Goal: Transaction & Acquisition: Purchase product/service

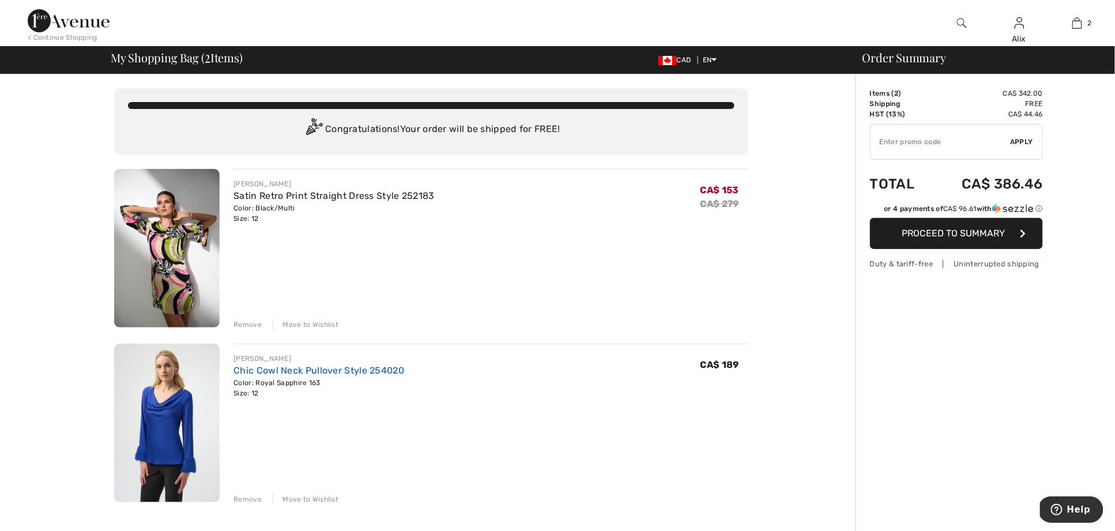
click at [374, 370] on link "Chic Cowl Neck Pullover Style 254020" at bounding box center [319, 370] width 171 height 11
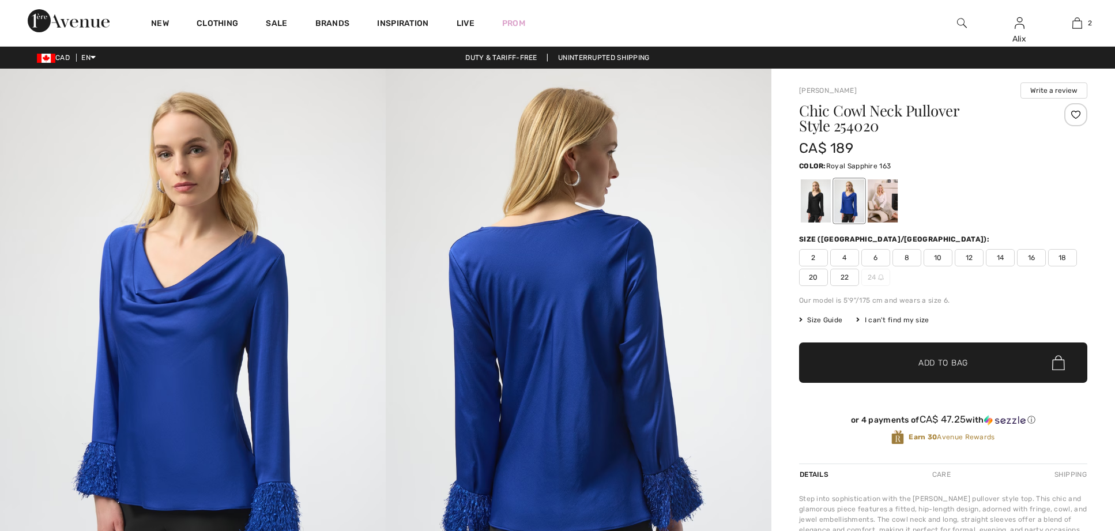
checkbox input "true"
click at [804, 130] on h1 "Chic Cowl Neck Pullover Style 254020" at bounding box center [919, 118] width 240 height 30
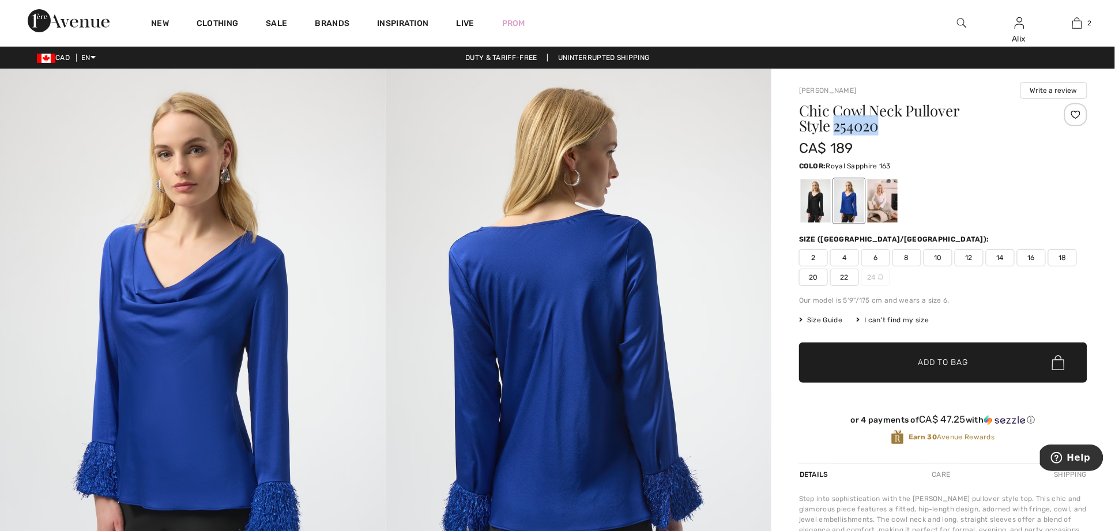
click at [804, 130] on h1 "Chic Cowl Neck Pullover Style 254020" at bounding box center [919, 118] width 240 height 30
copy h1 "254020"
